Goal: Task Accomplishment & Management: Manage account settings

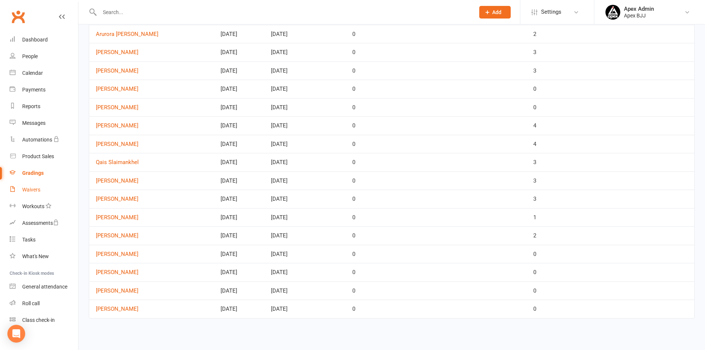
click at [40, 188] on link "Waivers" at bounding box center [44, 189] width 68 height 17
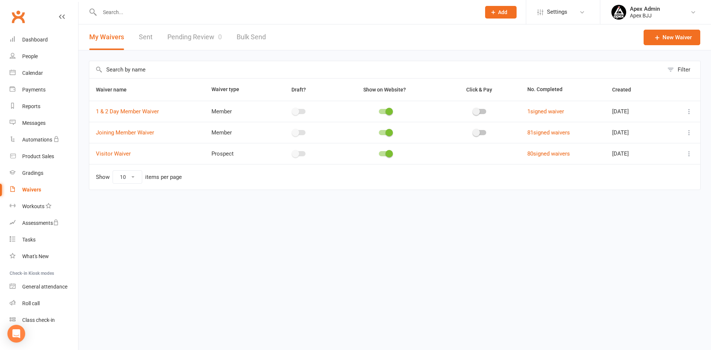
click at [182, 37] on link "Pending Review 0" at bounding box center [194, 37] width 54 height 26
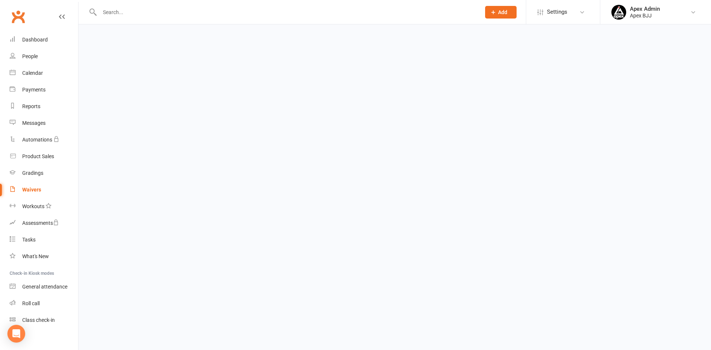
select select "100"
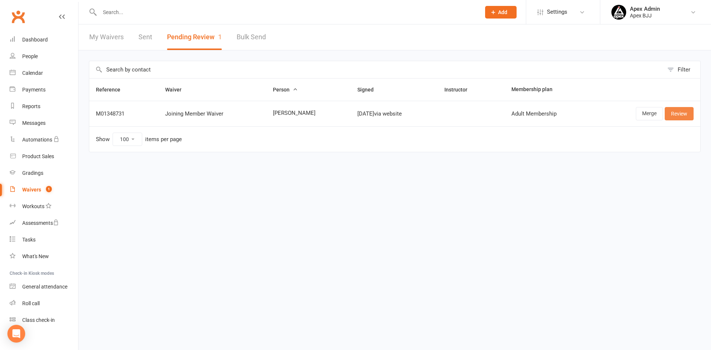
click at [678, 114] on link "Review" at bounding box center [678, 113] width 29 height 13
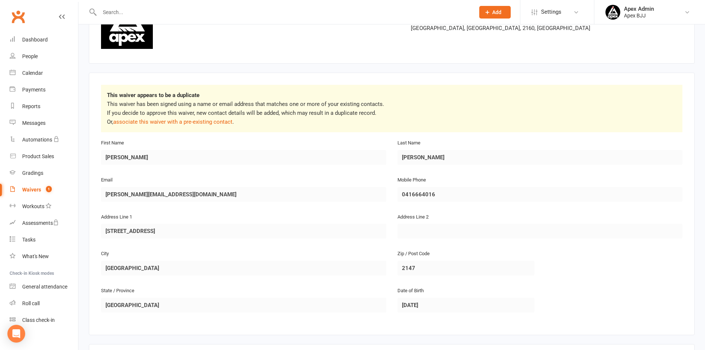
scroll to position [74, 0]
click at [220, 124] on link "associate this waiver with a pre-existing contact" at bounding box center [172, 121] width 119 height 7
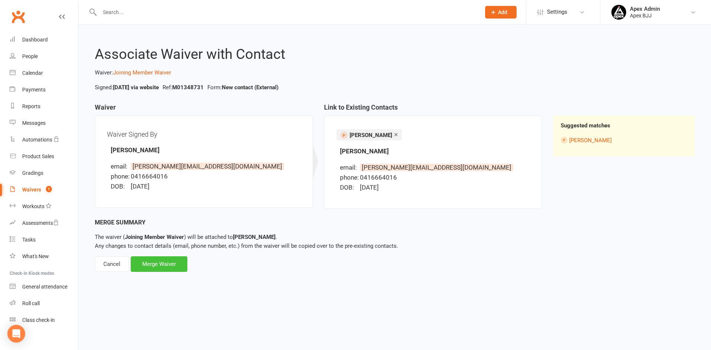
click at [181, 267] on div "Merge Waiver" at bounding box center [159, 264] width 57 height 16
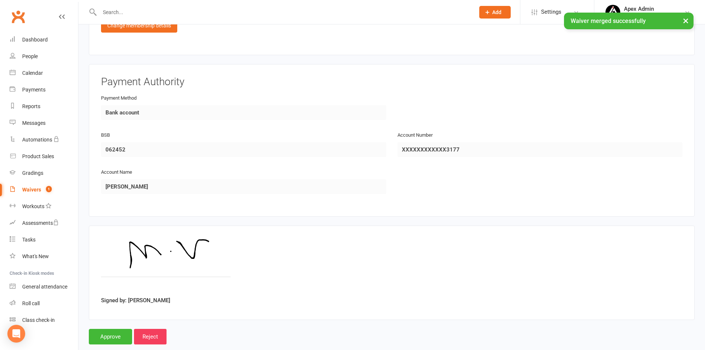
scroll to position [617, 0]
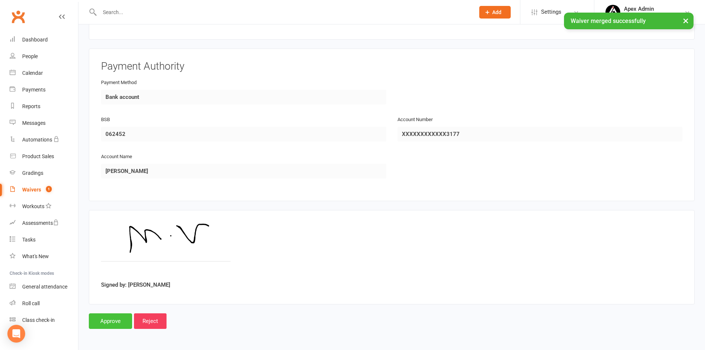
click at [98, 323] on input "Approve" at bounding box center [110, 321] width 43 height 16
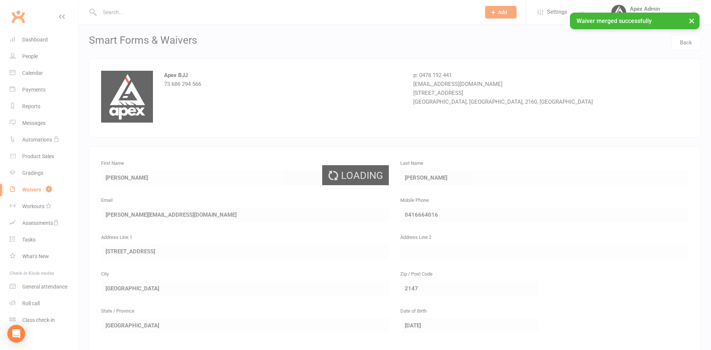
select select "100"
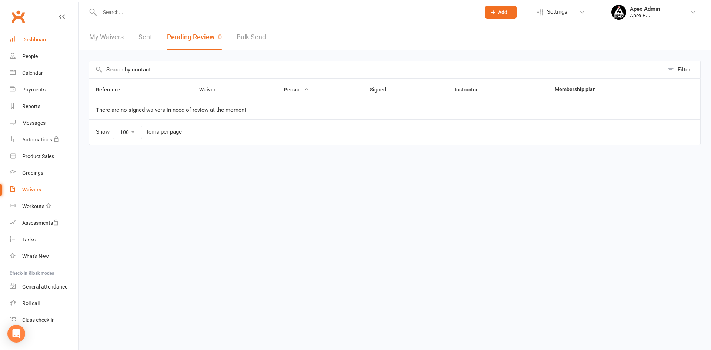
drag, startPoint x: 237, startPoint y: 270, endPoint x: 31, endPoint y: 41, distance: 307.9
click at [31, 41] on div "Dashboard" at bounding box center [35, 40] width 26 height 6
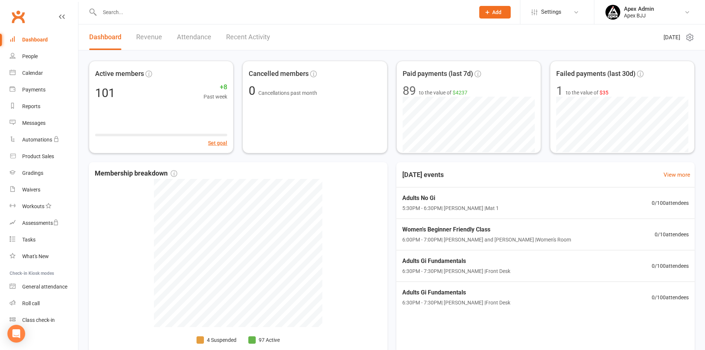
click at [150, 38] on link "Revenue" at bounding box center [149, 37] width 26 height 26
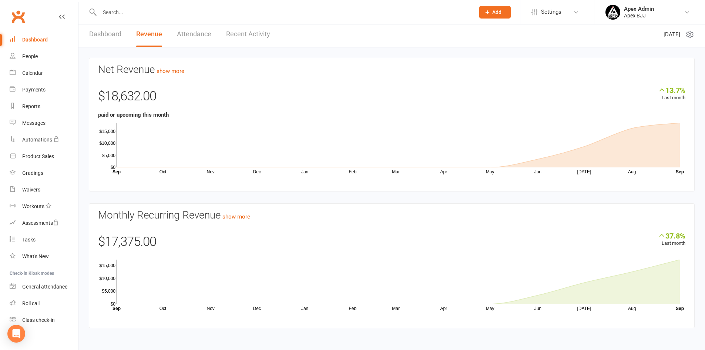
scroll to position [4, 0]
click at [234, 217] on link "show more" at bounding box center [236, 215] width 28 height 7
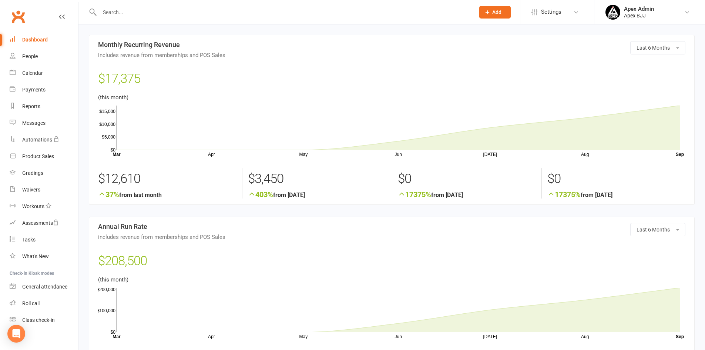
click at [38, 45] on link "Dashboard" at bounding box center [44, 39] width 68 height 17
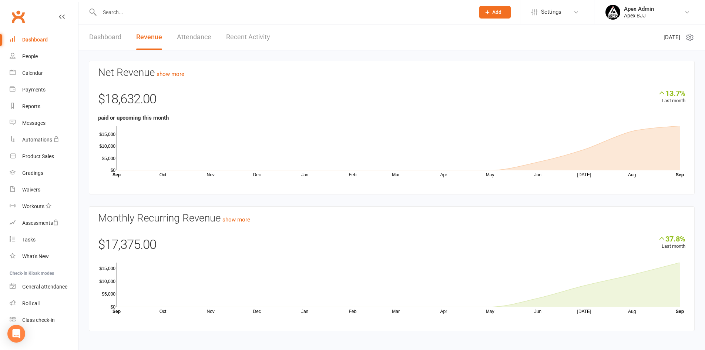
click at [116, 42] on link "Dashboard" at bounding box center [105, 37] width 32 height 26
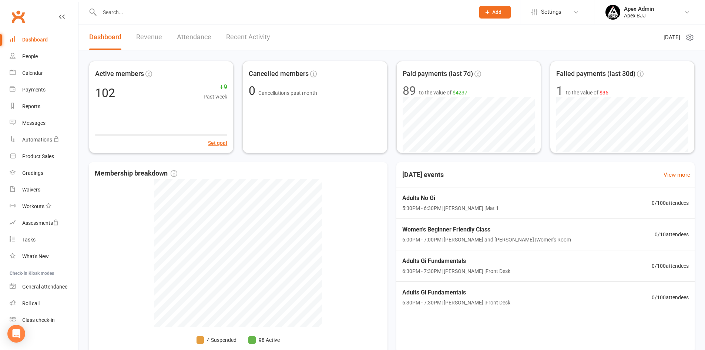
click at [146, 39] on link "Revenue" at bounding box center [149, 37] width 26 height 26
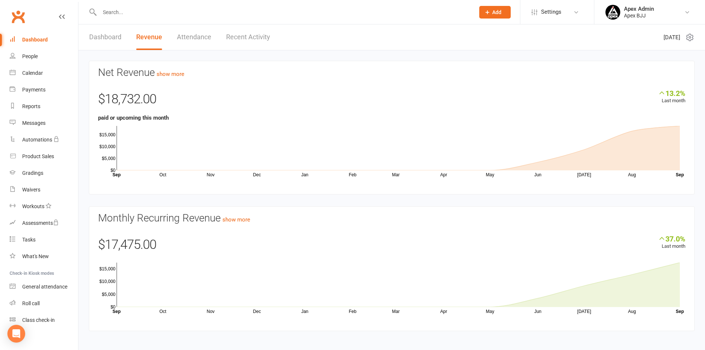
click at [115, 41] on link "Dashboard" at bounding box center [105, 37] width 32 height 26
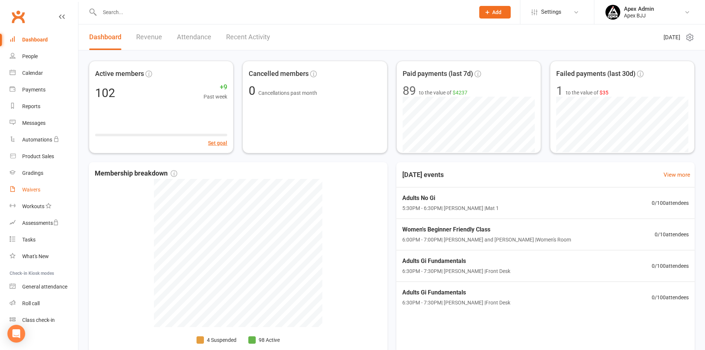
click at [34, 190] on div "Waivers" at bounding box center [31, 190] width 18 height 6
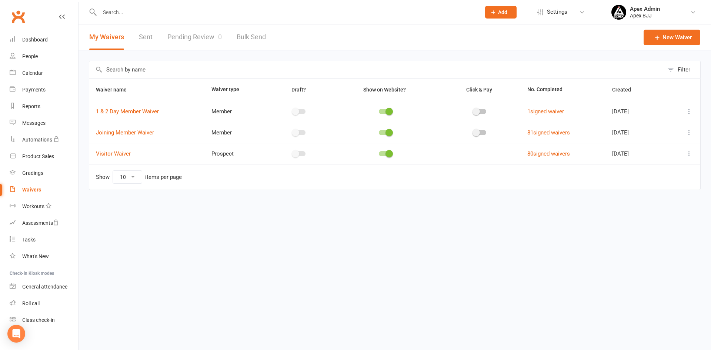
click at [199, 36] on link "Pending Review 0" at bounding box center [194, 37] width 54 height 26
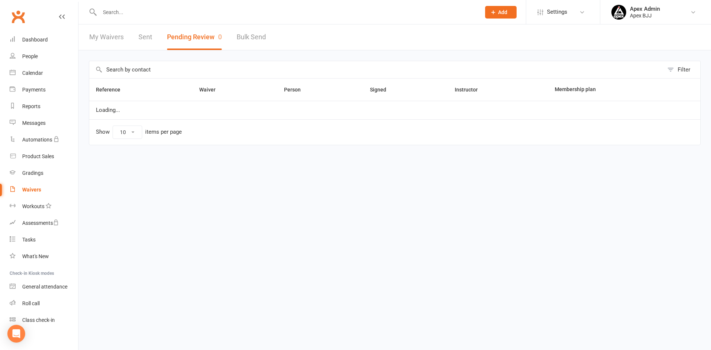
select select "100"
click at [44, 41] on div "Dashboard" at bounding box center [35, 40] width 26 height 6
